Goal: Find specific page/section: Find specific page/section

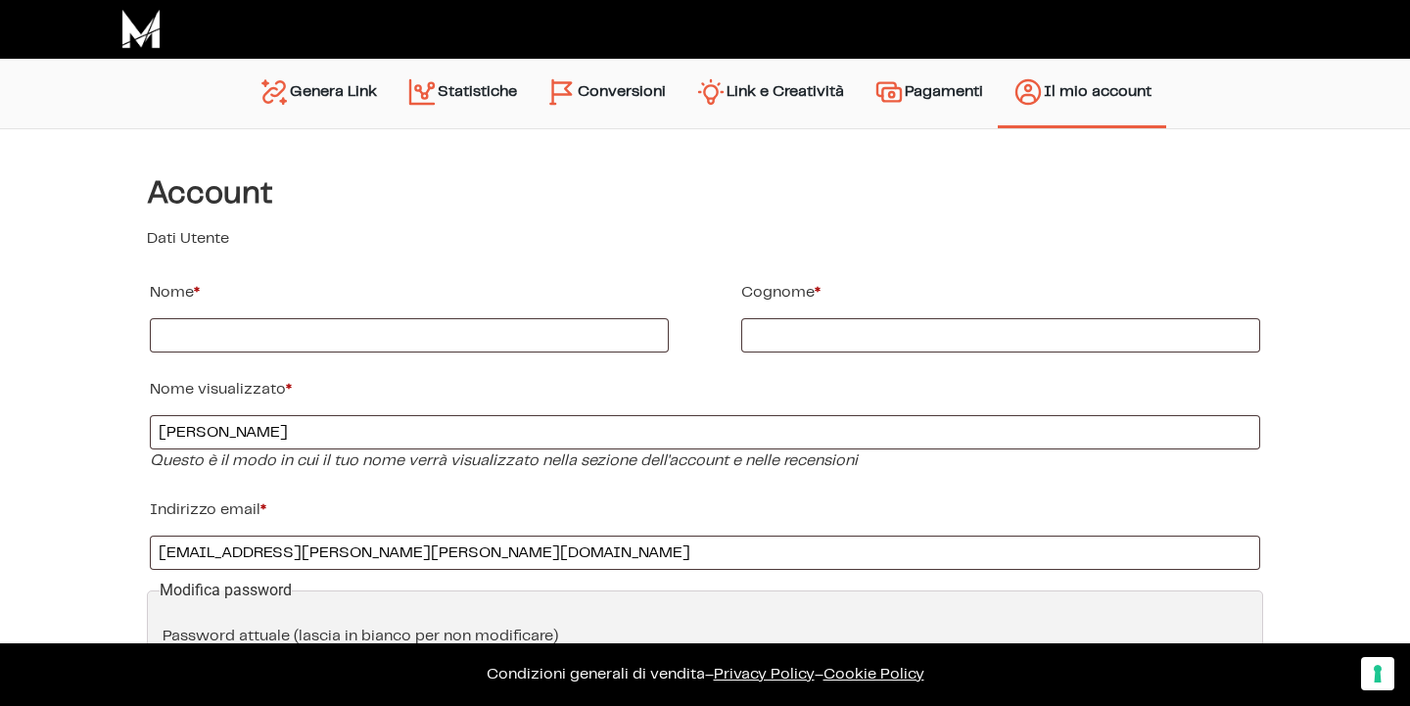
click at [826, 81] on link "Link e Creatività" at bounding box center [770, 94] width 178 height 50
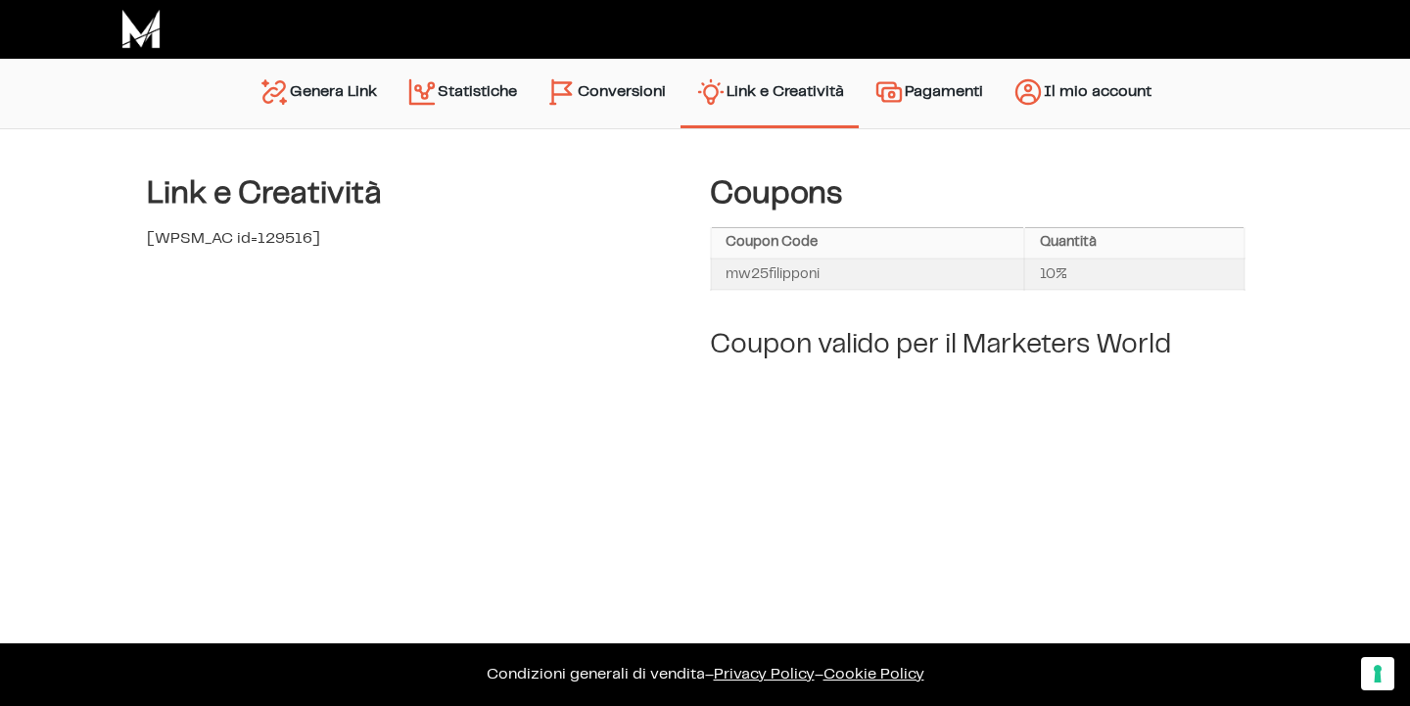
drag, startPoint x: 730, startPoint y: 272, endPoint x: 828, endPoint y: 269, distance: 98.9
click at [828, 269] on td "mw25filipponi" at bounding box center [868, 274] width 314 height 31
click at [829, 272] on td "mw25filipponi" at bounding box center [868, 274] width 314 height 31
drag, startPoint x: 815, startPoint y: 272, endPoint x: 719, endPoint y: 269, distance: 96.0
click at [719, 269] on td "mw25filipponi" at bounding box center [868, 274] width 314 height 31
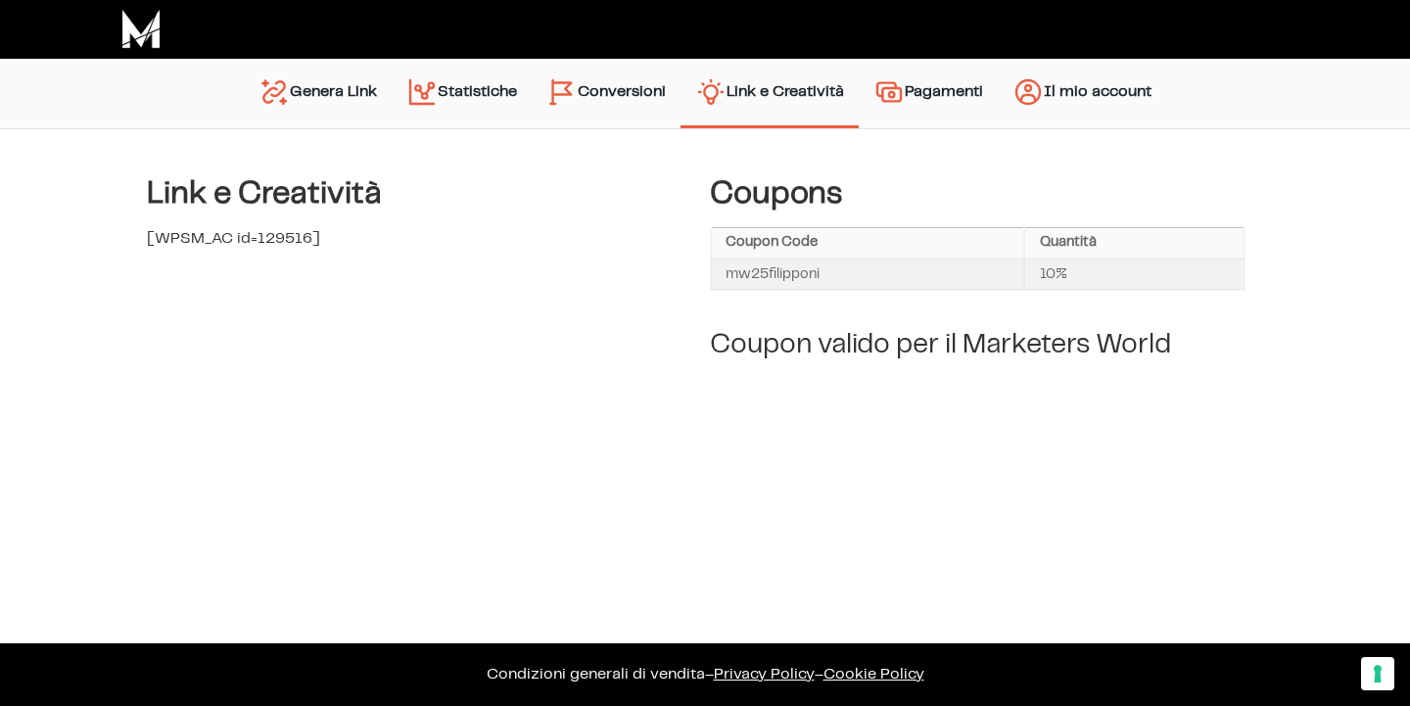
click at [844, 281] on td "mw25filipponi" at bounding box center [868, 274] width 314 height 31
drag, startPoint x: 843, startPoint y: 273, endPoint x: 795, endPoint y: 276, distance: 48.1
click at [795, 275] on td "mw25filipponi" at bounding box center [868, 274] width 314 height 31
click at [844, 275] on td "mw25filipponi" at bounding box center [868, 274] width 314 height 31
drag, startPoint x: 842, startPoint y: 275, endPoint x: 725, endPoint y: 272, distance: 117.5
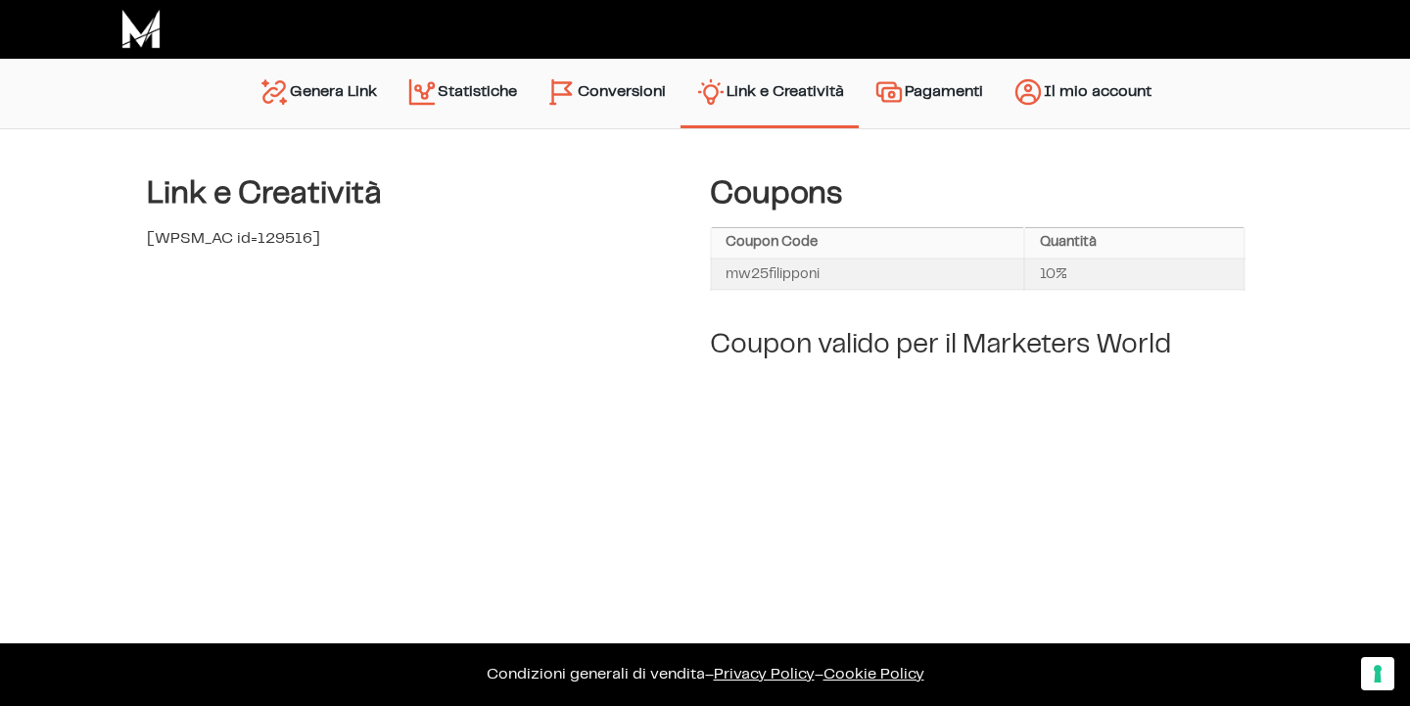
click at [724, 272] on td "mw25filipponi" at bounding box center [868, 274] width 314 height 31
copy td "mw25filipponi"
click at [829, 361] on div "Coupons Coupon Code Quantità mw25filipponi 10% Coupon valido per il Marketers W…" at bounding box center [978, 272] width 536 height 209
click at [881, 382] on body "Link e Creatività – Marketers Checkout Marketers Checkout Genera Link Statistic…" at bounding box center [705, 353] width 1410 height 706
